Goal: Task Accomplishment & Management: Manage account settings

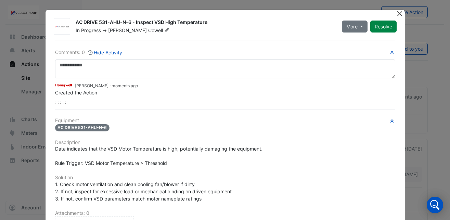
click at [397, 15] on button "Close" at bounding box center [400, 13] width 7 height 7
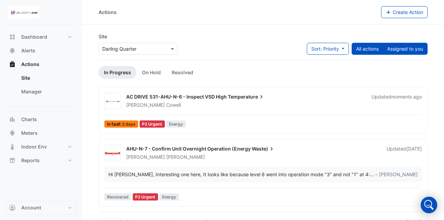
click at [420, 45] on button "Assigned to you" at bounding box center [405, 49] width 45 height 12
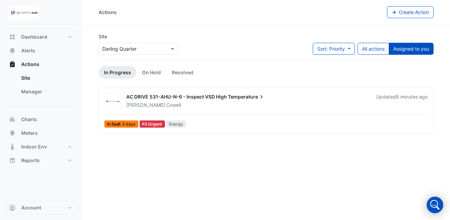
click at [420, 45] on button "Assigned to you" at bounding box center [411, 49] width 45 height 12
click at [376, 42] on div "Site Select a Site × Darling Quarter Sort: Priority Priority Updated All action…" at bounding box center [266, 46] width 343 height 27
click at [375, 49] on button "All actions" at bounding box center [374, 49] width 32 height 12
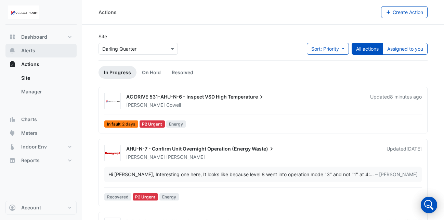
click at [30, 52] on span "Alerts" at bounding box center [28, 50] width 14 height 7
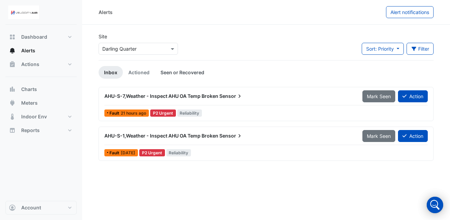
click at [178, 74] on link "Seen or Recovered" at bounding box center [182, 72] width 55 height 13
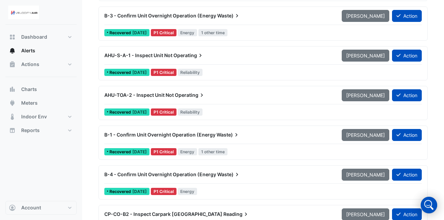
scroll to position [1034, 0]
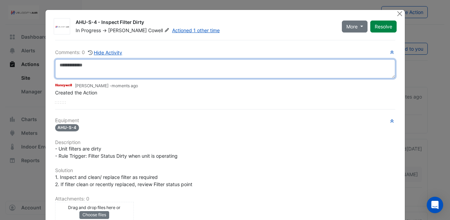
click at [96, 72] on textarea at bounding box center [225, 68] width 340 height 19
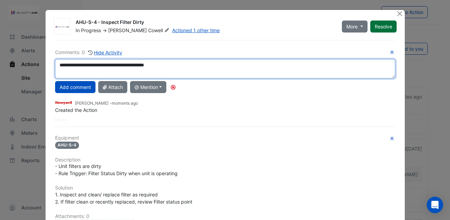
type textarea "**********"
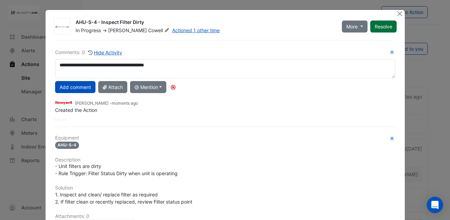
click at [377, 28] on button "Resolve" at bounding box center [383, 27] width 26 height 12
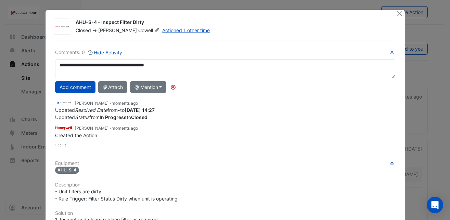
click at [174, 35] on div "AHU-S-4 - Inspect Filter Dirty Closed -> Daniel Cowell Actioned 1 other time Co…" at bounding box center [226, 184] width 360 height 349
click at [172, 29] on link "Actioned 1 other time" at bounding box center [186, 30] width 48 height 6
click at [399, 16] on button "Close" at bounding box center [400, 13] width 7 height 7
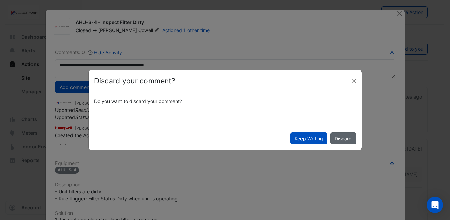
click at [348, 144] on button "Discard" at bounding box center [343, 139] width 26 height 12
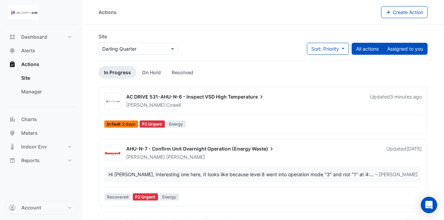
click at [401, 48] on button "Assigned to you" at bounding box center [405, 49] width 45 height 12
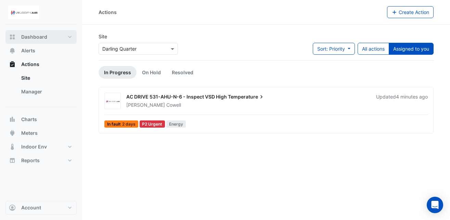
click at [34, 39] on span "Dashboard" at bounding box center [34, 37] width 26 height 7
select select "**"
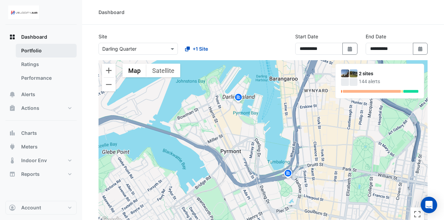
click at [38, 54] on link "Portfolio" at bounding box center [46, 51] width 61 height 14
click at [289, 176] on img at bounding box center [288, 174] width 11 height 12
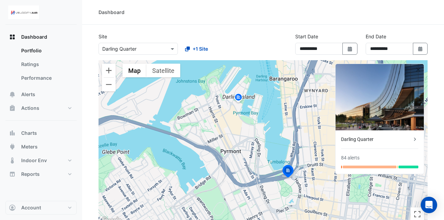
click at [406, 142] on div "Darling Quarter" at bounding box center [376, 139] width 71 height 7
click at [27, 100] on button "Alerts" at bounding box center [40, 95] width 71 height 14
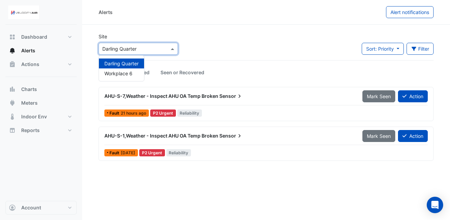
click at [149, 48] on input "text" at bounding box center [131, 49] width 58 height 7
click at [138, 76] on div "Workplace 6" at bounding box center [121, 73] width 45 height 10
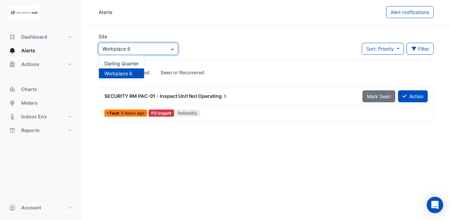
click at [154, 49] on input "text" at bounding box center [131, 49] width 58 height 7
click at [131, 63] on span "Darling Quarter" at bounding box center [121, 64] width 34 height 6
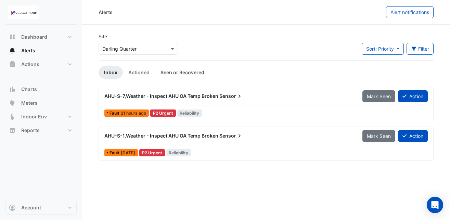
click at [178, 73] on link "Seen or Recovered" at bounding box center [182, 72] width 55 height 13
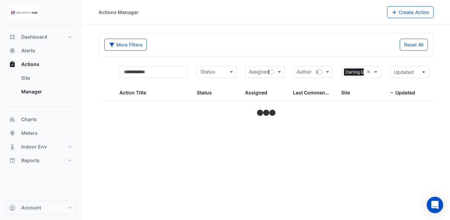
select select "**"
